Goal: Find specific page/section: Find specific page/section

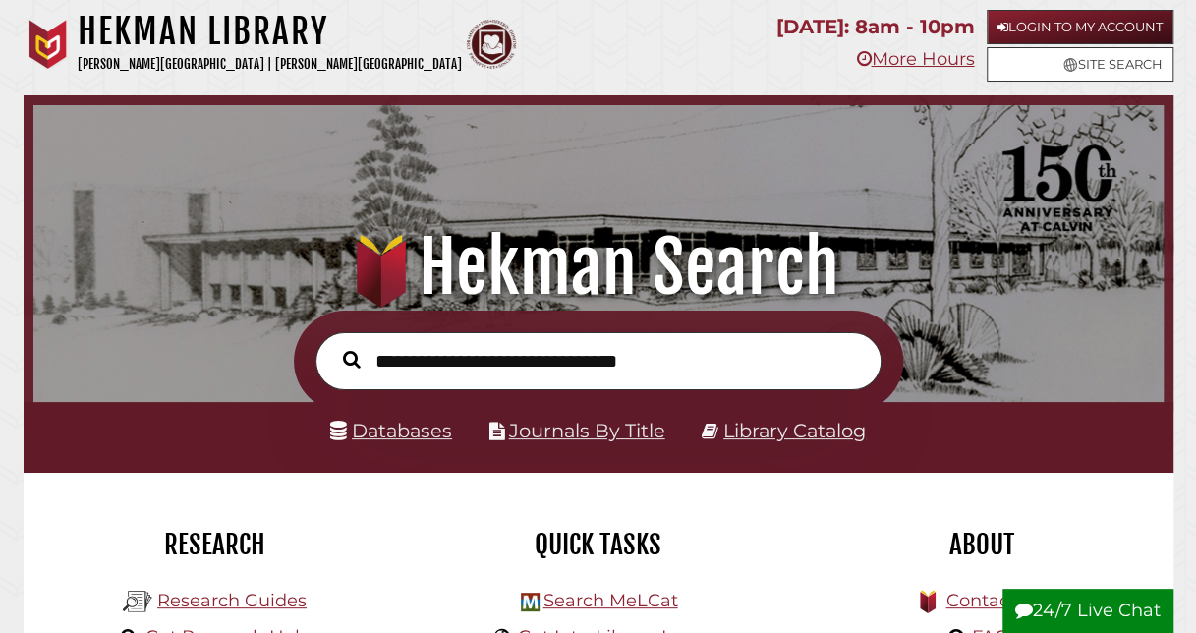
scroll to position [373, 1120]
click at [432, 430] on link "Databases" at bounding box center [391, 431] width 122 height 24
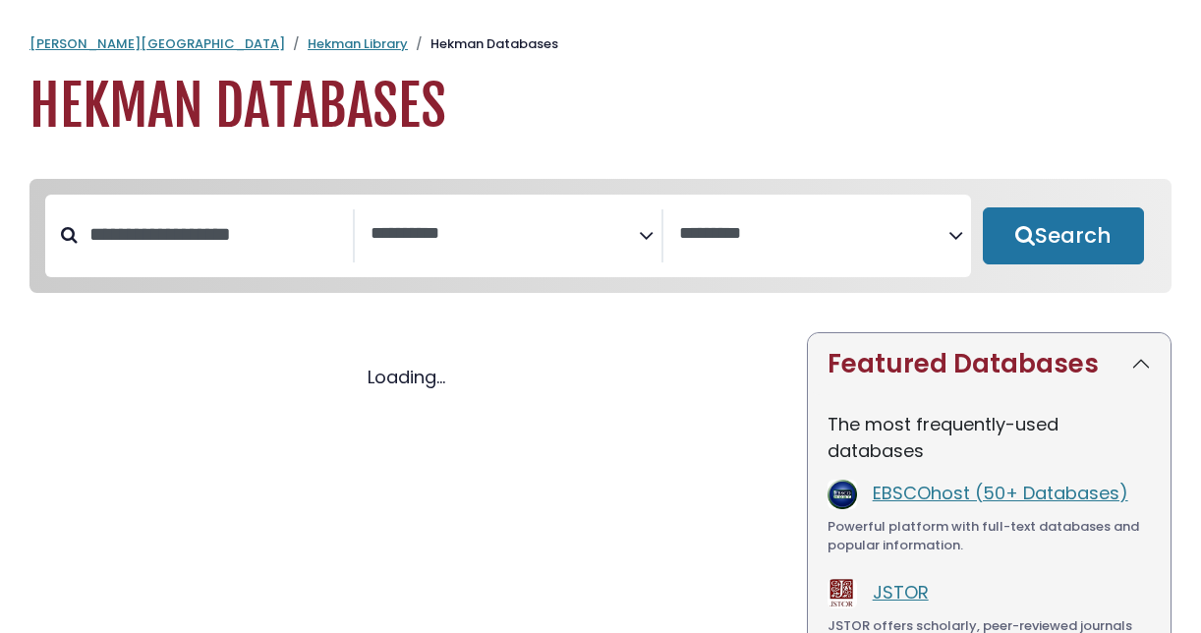
select select "Database Subject Filter"
select select "Database Vendors Filter"
select select "Database Subject Filter"
select select "Database Vendors Filter"
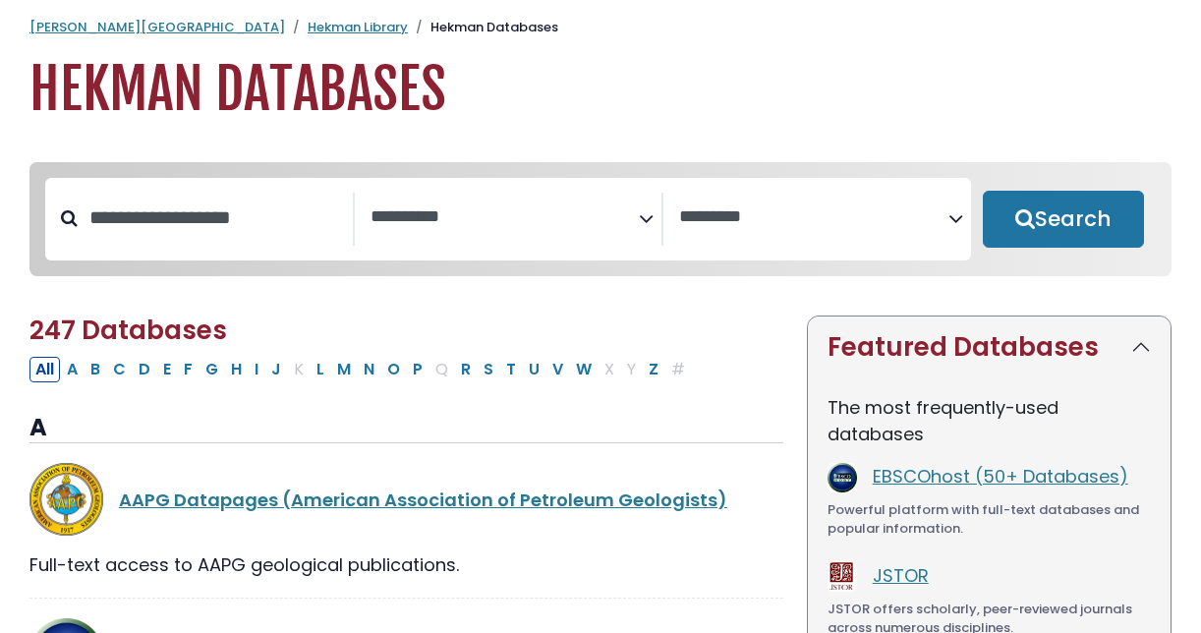
scroll to position [18, 0]
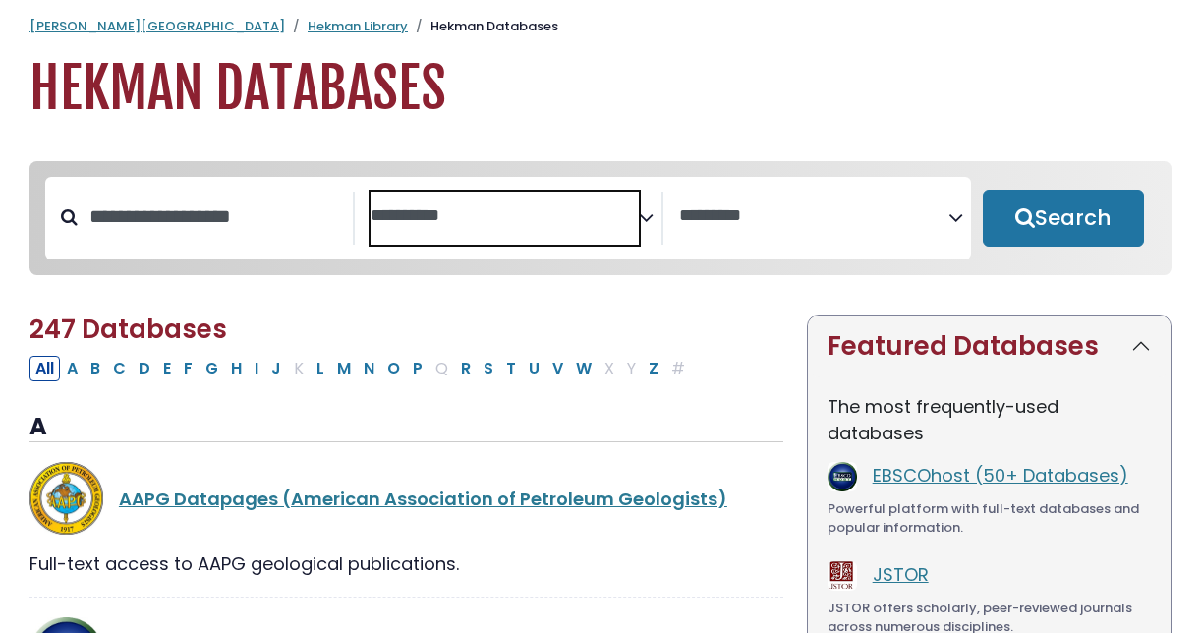
click at [629, 222] on textarea "Search" at bounding box center [505, 216] width 269 height 21
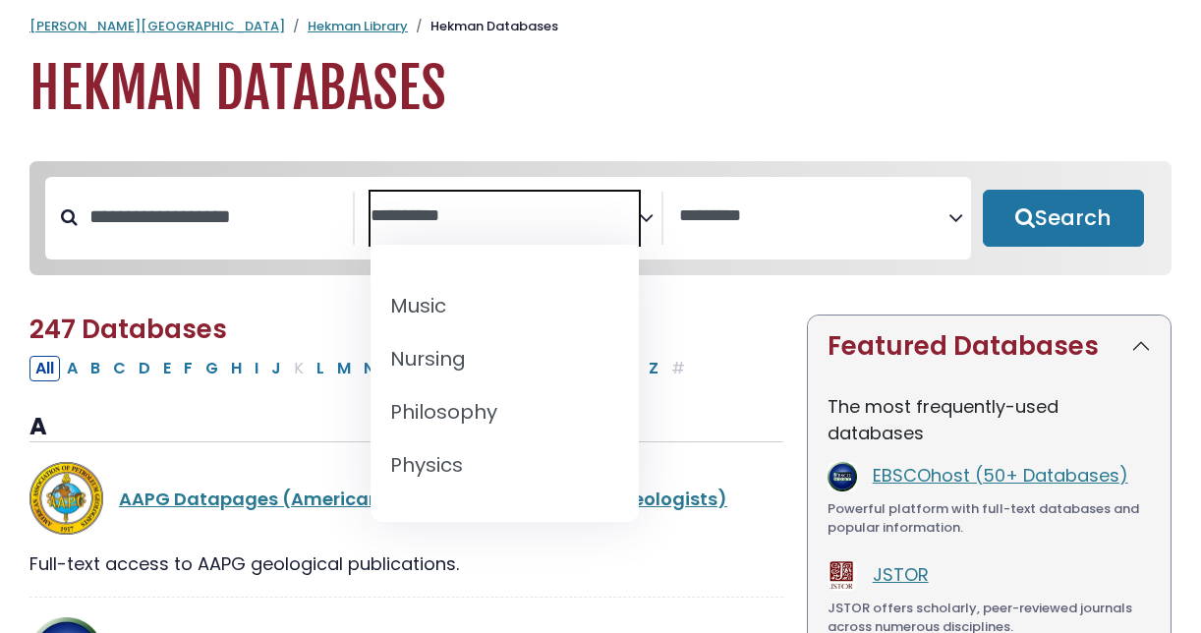
scroll to position [1625, 0]
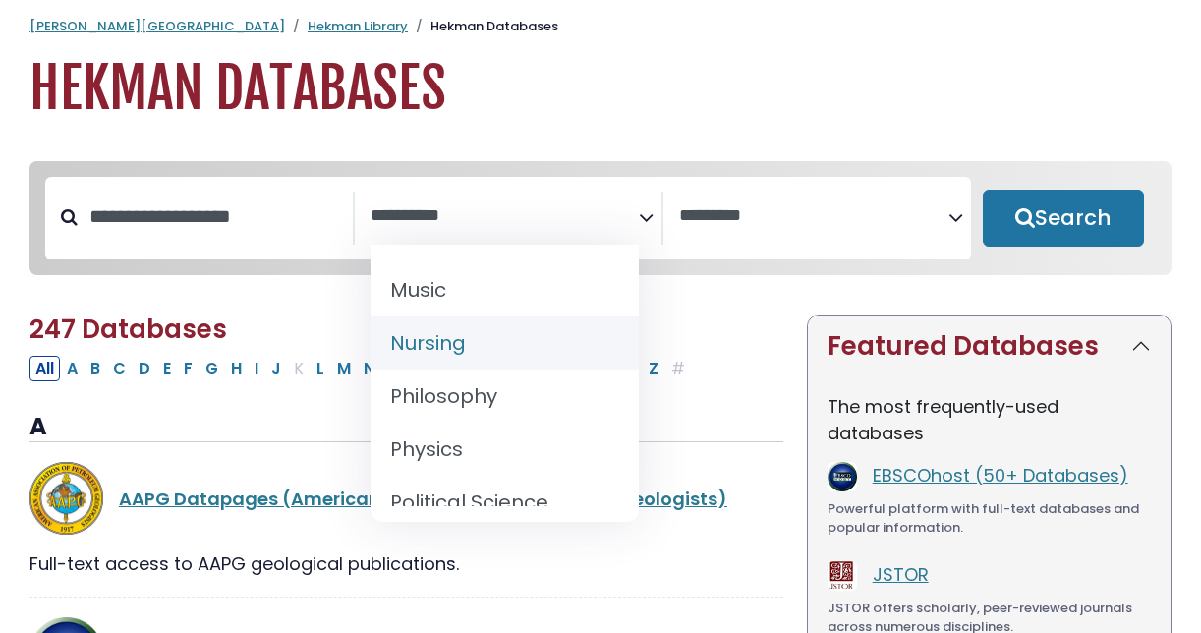
select select "*****"
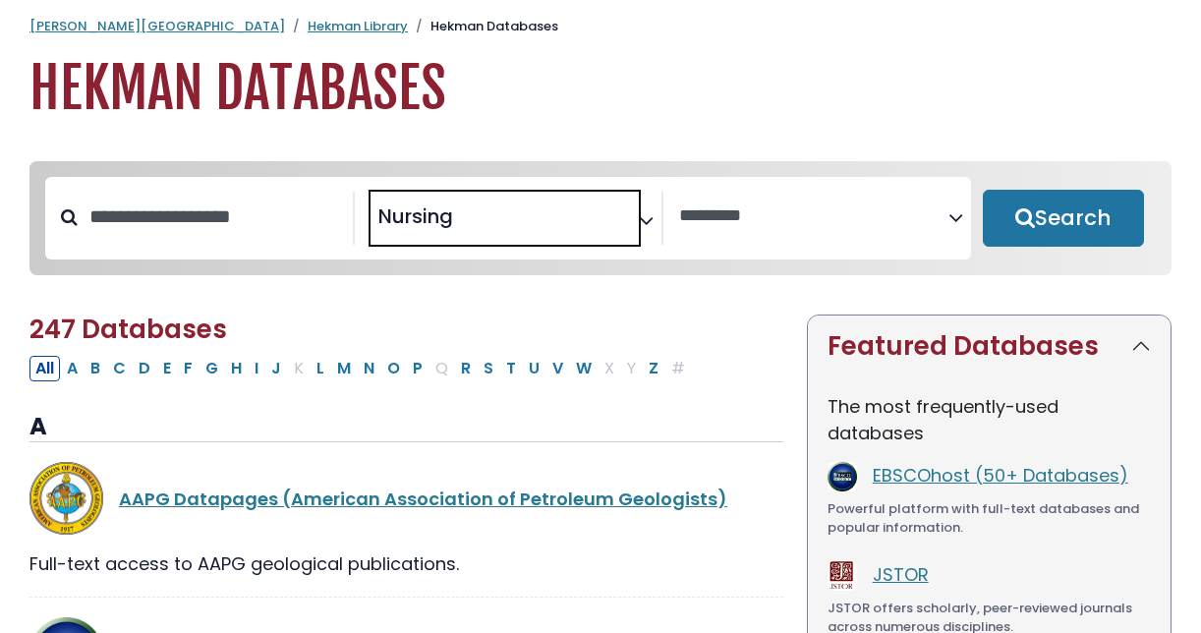
scroll to position [717, 0]
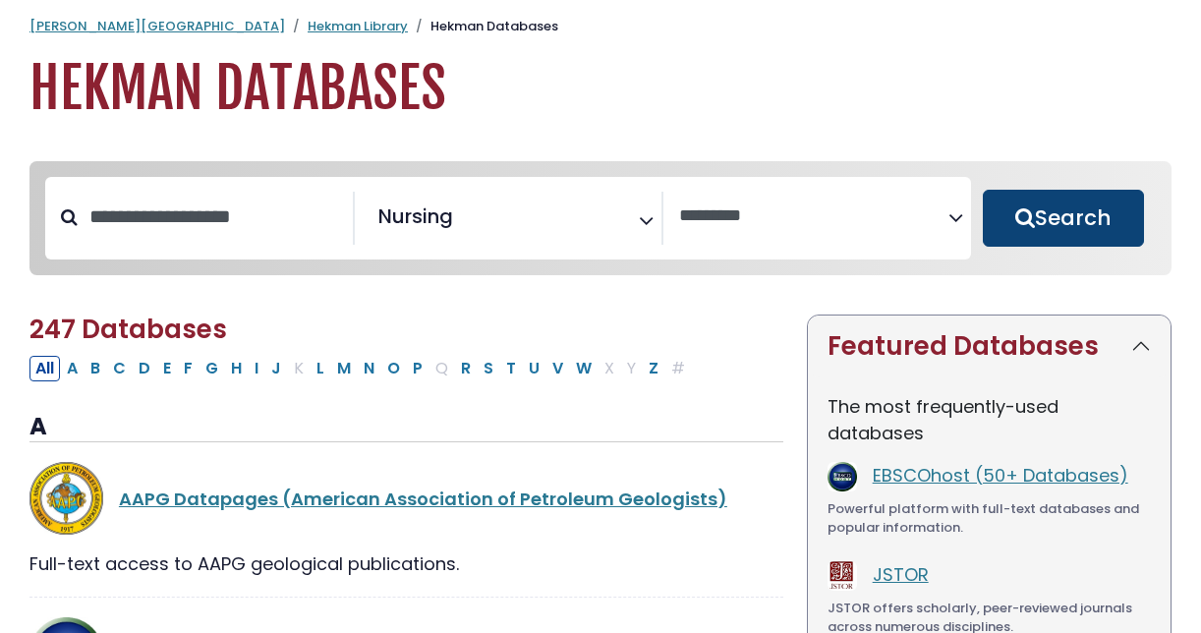
click at [1093, 216] on button "Search" at bounding box center [1063, 218] width 161 height 57
select select "Database Vendors Filter"
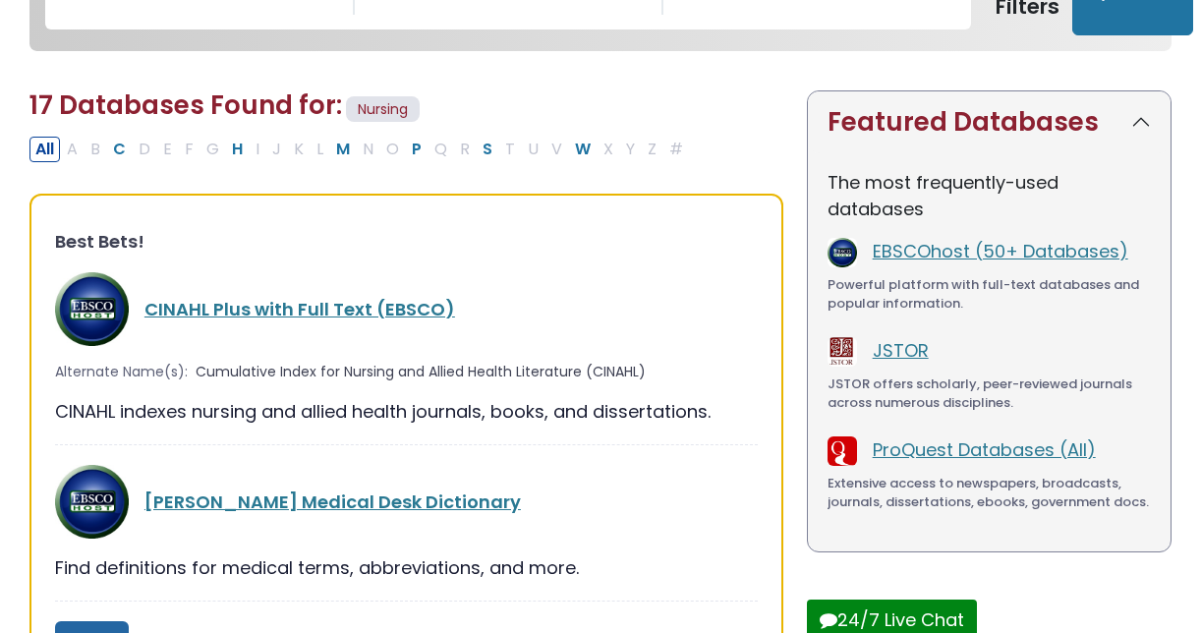
scroll to position [256, 0]
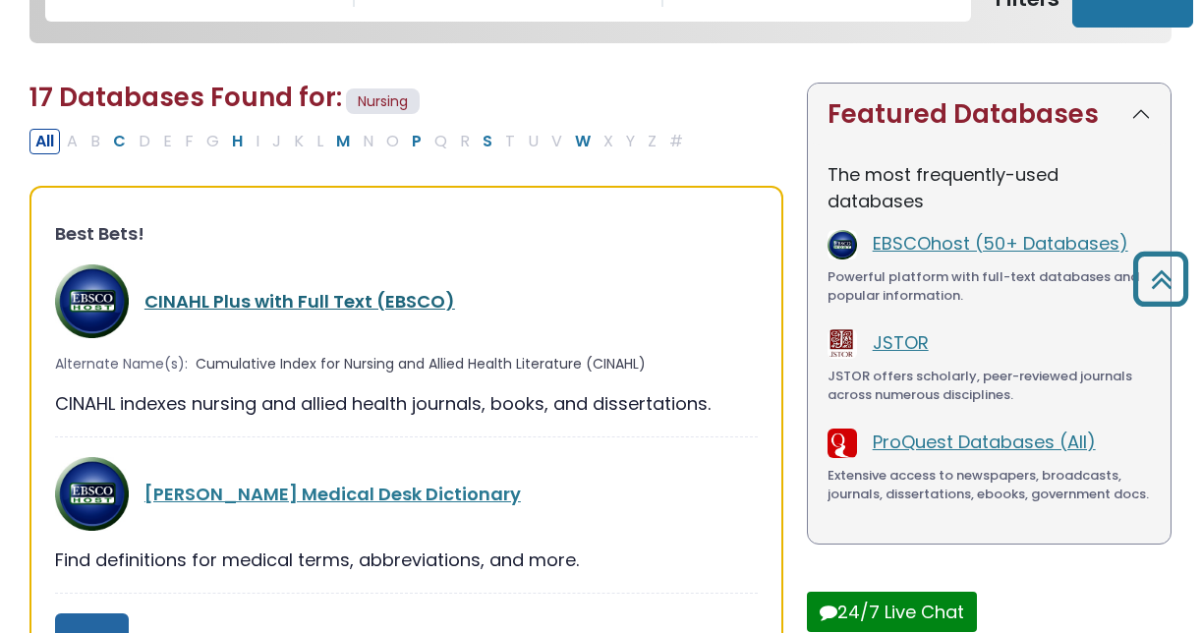
click at [307, 301] on link "CINAHL Plus with Full Text (EBSCO)" at bounding box center [299, 301] width 311 height 25
